Goal: Information Seeking & Learning: Learn about a topic

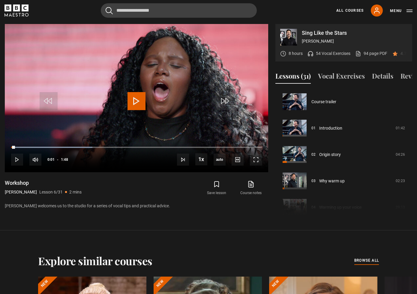
scroll to position [132, 0]
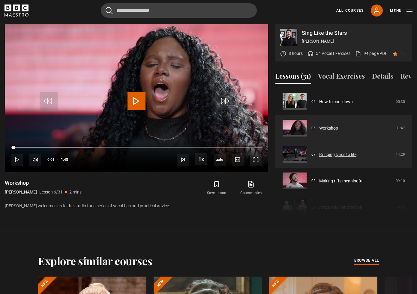
click at [356, 158] on link "Bringing lyrics to life" at bounding box center [337, 154] width 37 height 6
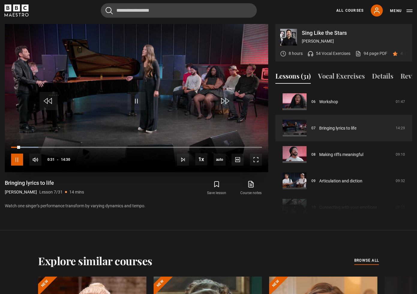
click at [20, 160] on span "Video Player" at bounding box center [17, 160] width 12 height 12
click at [235, 216] on div "Video Player is loading. Play Lesson Bringing lyrics to life 10s Skip Back 10 s…" at bounding box center [136, 121] width 263 height 194
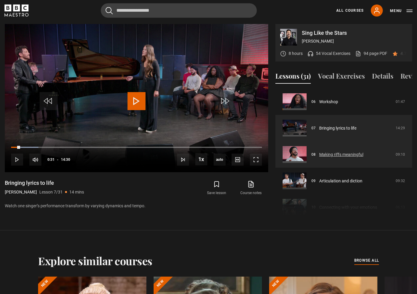
click at [336, 158] on link "Making riffs meaningful" at bounding box center [341, 154] width 44 height 6
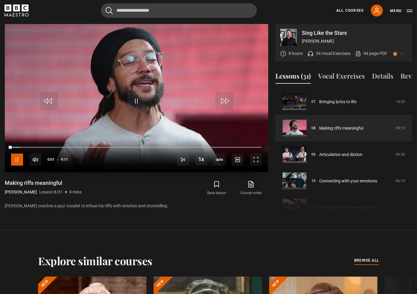
click at [19, 157] on span "Video Player" at bounding box center [17, 160] width 12 height 12
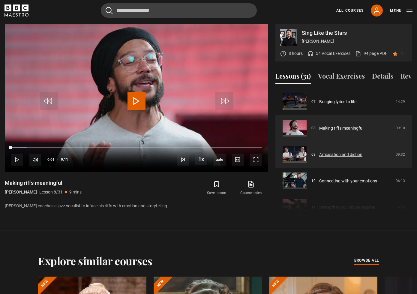
click at [357, 158] on link "Articulation and diction" at bounding box center [340, 154] width 43 height 6
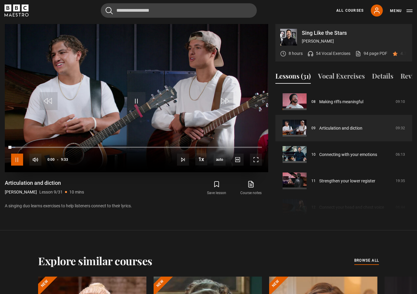
click at [13, 160] on span "Video Player" at bounding box center [17, 160] width 12 height 12
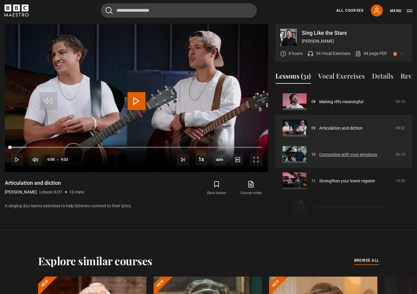
click at [335, 158] on link "Connecting with your emotions" at bounding box center [348, 154] width 58 height 6
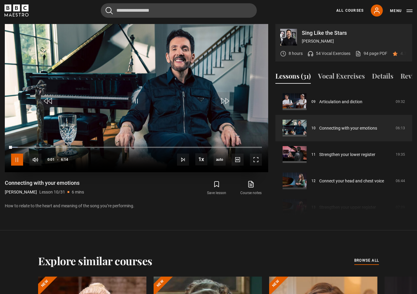
drag, startPoint x: 17, startPoint y: 159, endPoint x: 42, endPoint y: 158, distance: 24.9
click at [18, 159] on span "Video Player" at bounding box center [17, 160] width 12 height 12
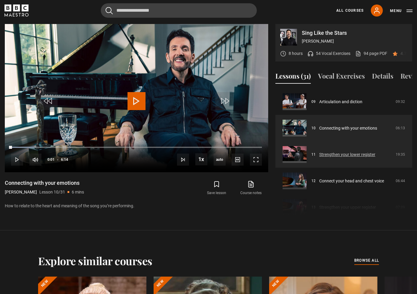
click at [350, 158] on link "Strengthen your lower register" at bounding box center [347, 154] width 56 height 6
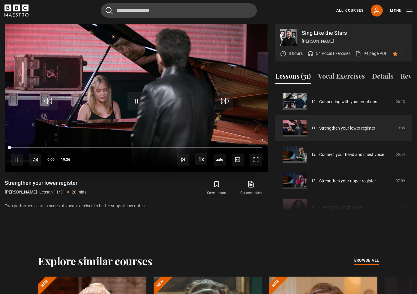
click at [115, 130] on video "Video Player" at bounding box center [136, 98] width 263 height 148
